Goal: Information Seeking & Learning: Learn about a topic

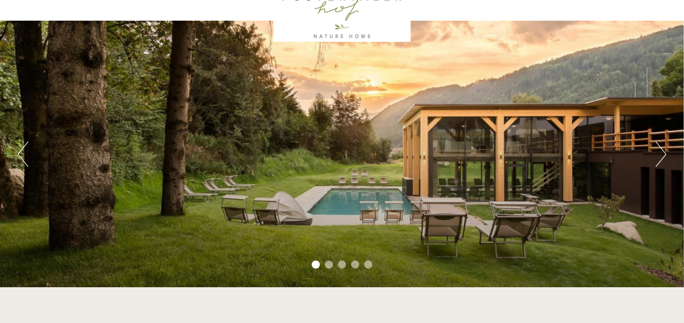
scroll to position [43, 0]
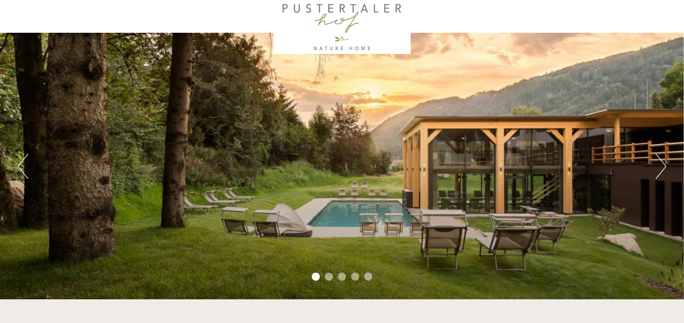
click at [662, 161] on button "Next" at bounding box center [661, 166] width 11 height 25
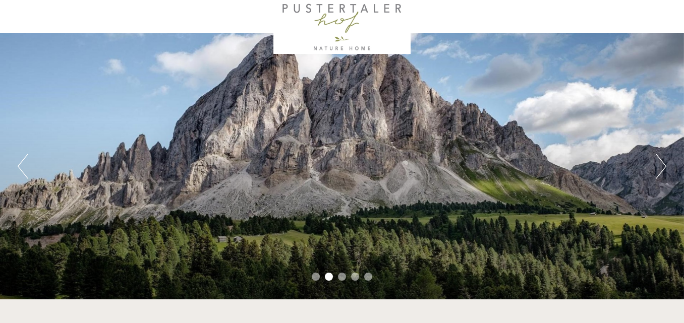
click at [662, 161] on button "Next" at bounding box center [661, 166] width 11 height 25
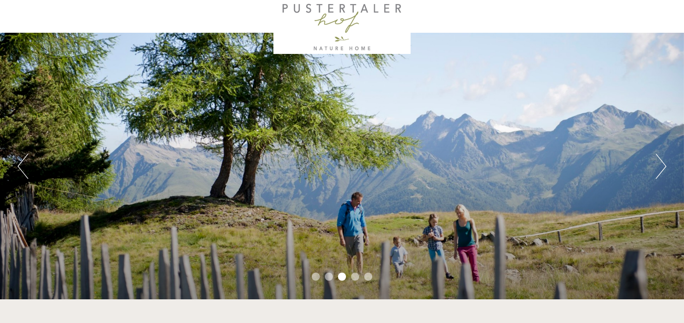
click at [662, 161] on button "Next" at bounding box center [661, 166] width 11 height 25
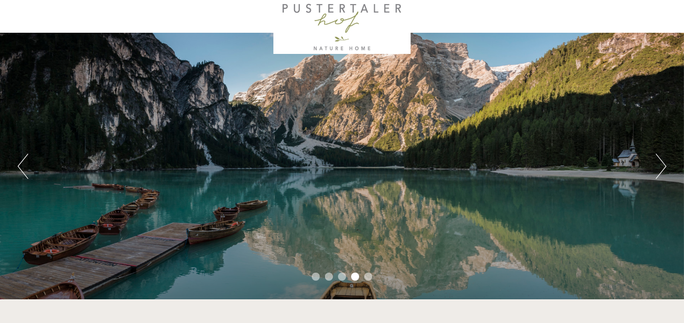
click at [662, 161] on button "Next" at bounding box center [661, 166] width 11 height 25
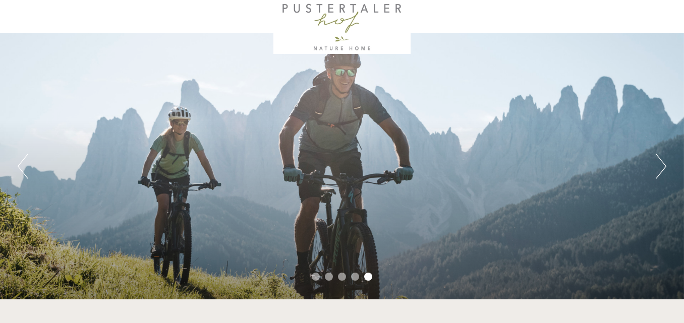
click at [662, 161] on button "Next" at bounding box center [661, 166] width 11 height 25
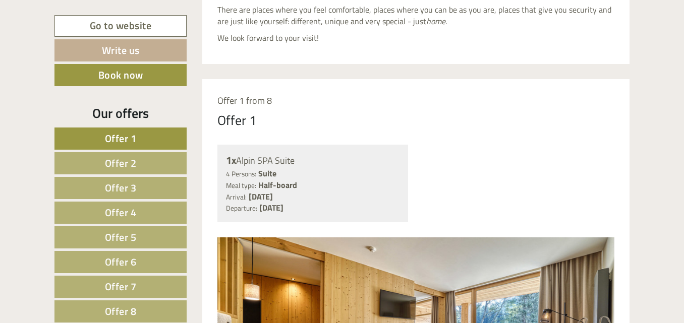
scroll to position [451, 0]
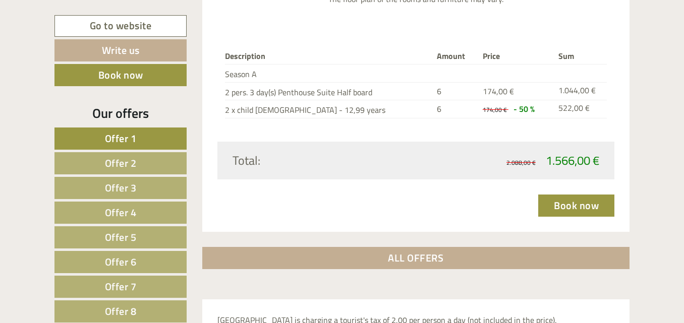
scroll to position [2885, 0]
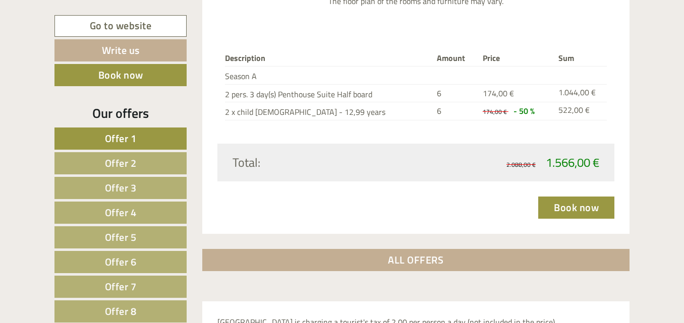
click at [124, 166] on span "Offer 2" at bounding box center [121, 163] width 32 height 16
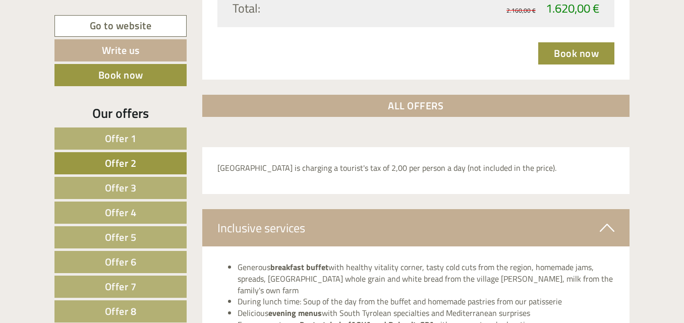
scroll to position [1292, 0]
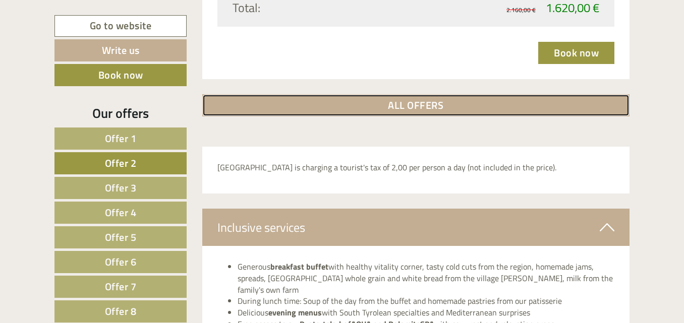
click at [448, 94] on link "ALL OFFERS" at bounding box center [416, 105] width 428 height 22
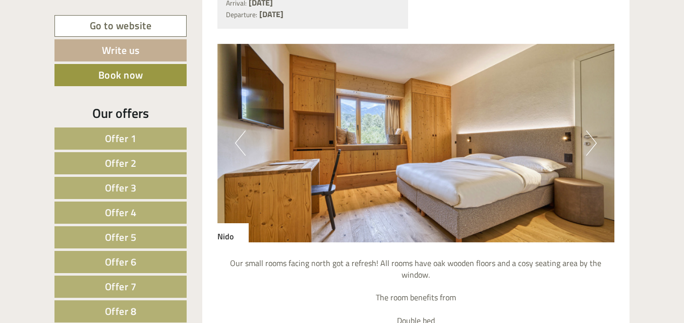
scroll to position [4070, 0]
click at [589, 142] on button "Next" at bounding box center [591, 143] width 11 height 25
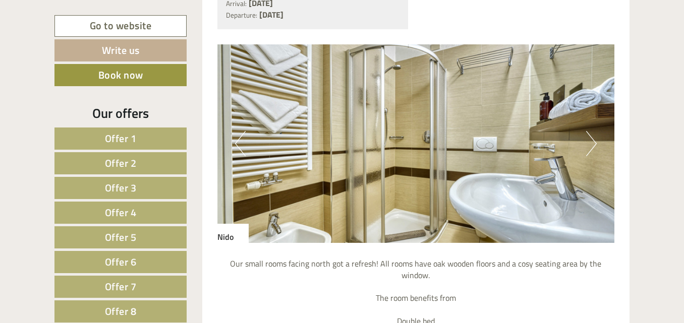
click at [589, 142] on button "Next" at bounding box center [591, 143] width 11 height 25
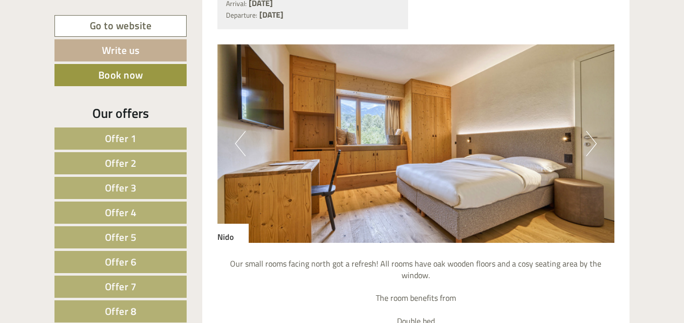
click at [589, 142] on button "Next" at bounding box center [591, 143] width 11 height 25
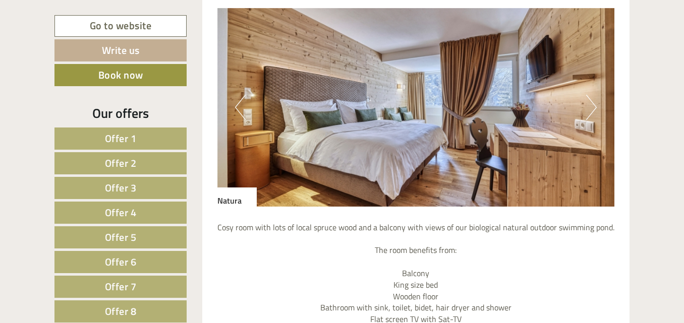
scroll to position [4851, 0]
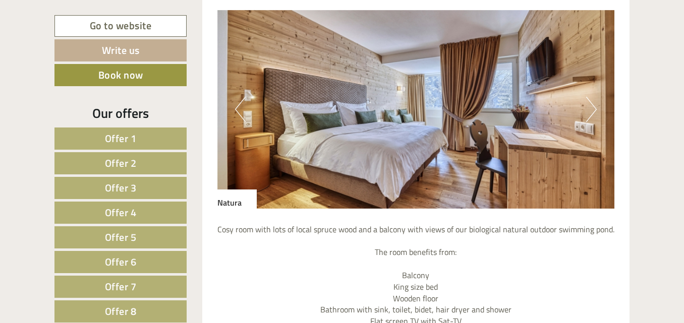
click at [593, 99] on button "Next" at bounding box center [591, 109] width 11 height 25
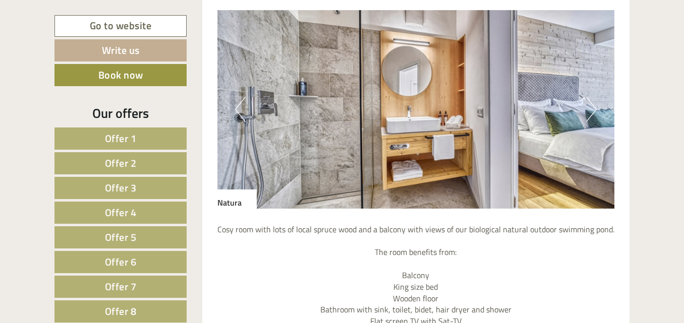
click at [593, 99] on button "Next" at bounding box center [591, 109] width 11 height 25
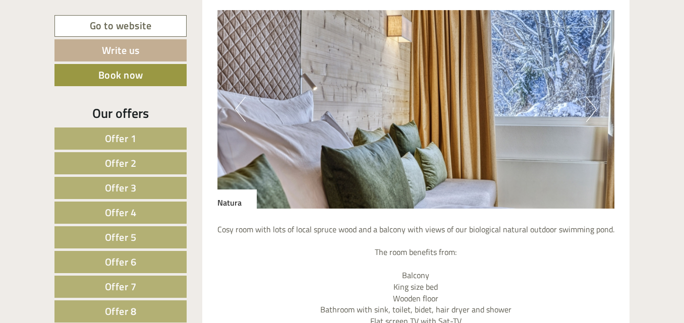
click at [593, 99] on button "Next" at bounding box center [591, 109] width 11 height 25
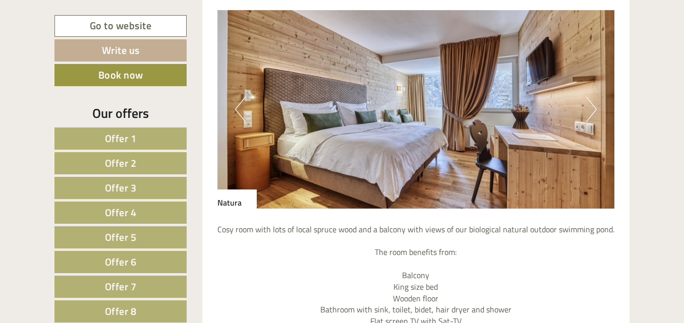
click at [593, 99] on button "Next" at bounding box center [591, 109] width 11 height 25
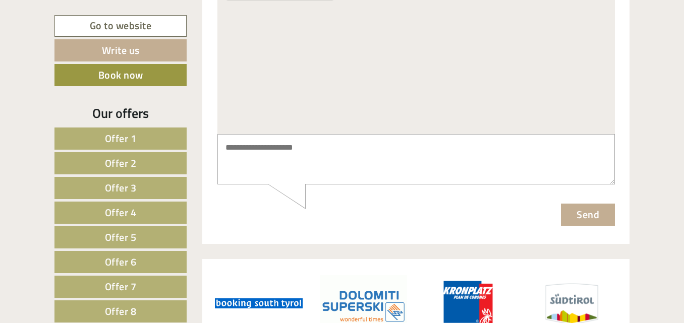
scroll to position [7856, 0]
